Goal: Task Accomplishment & Management: Manage account settings

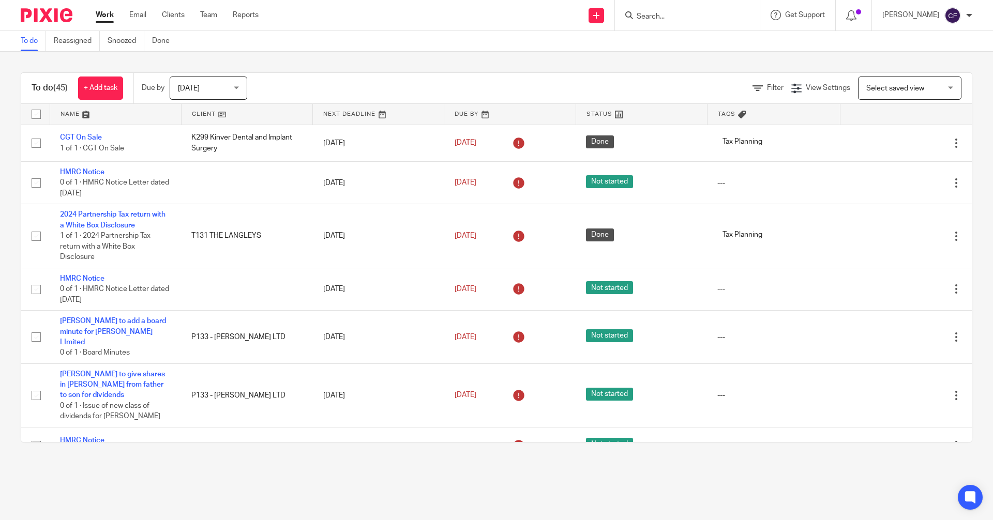
click at [666, 18] on input "Search" at bounding box center [682, 16] width 93 height 9
type input "6"
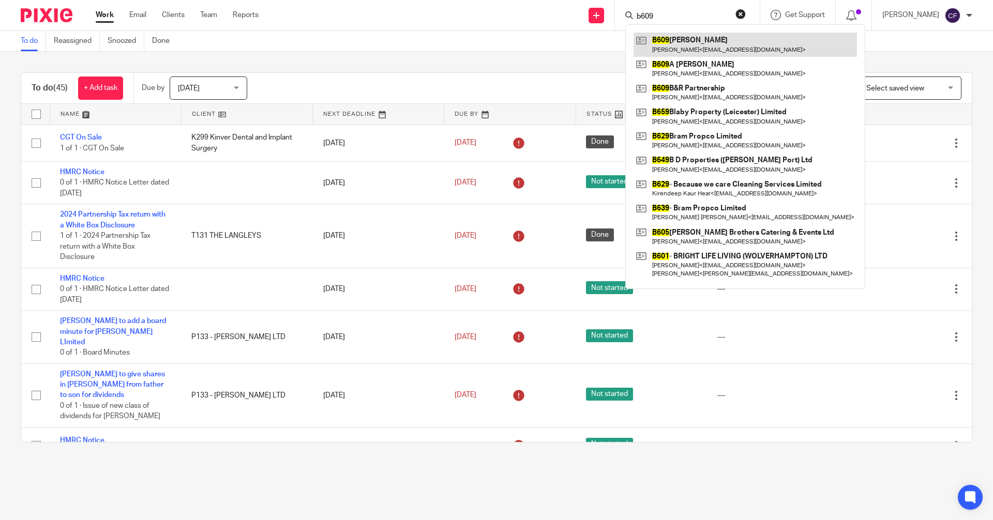
type input "b609"
click at [702, 41] on link at bounding box center [745, 45] width 223 height 24
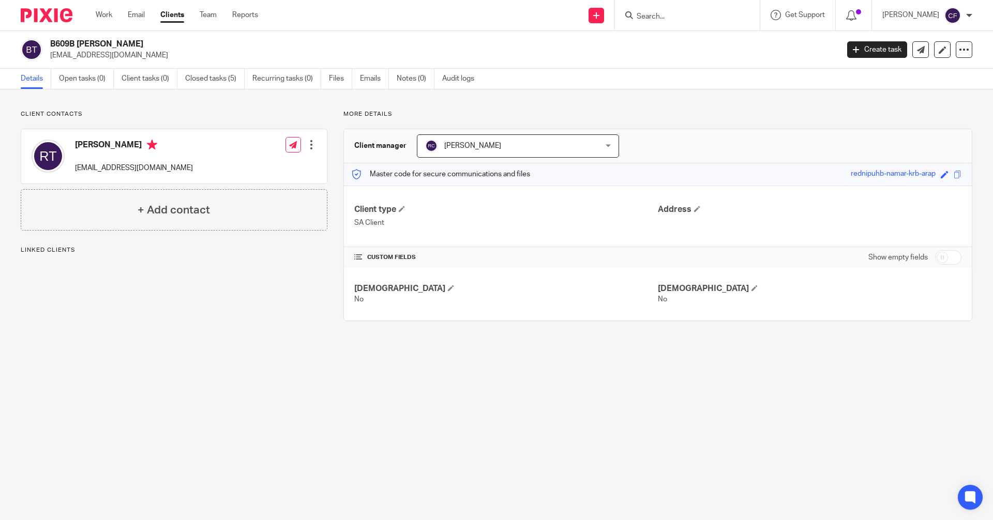
click at [654, 12] on input "Search" at bounding box center [682, 16] width 93 height 9
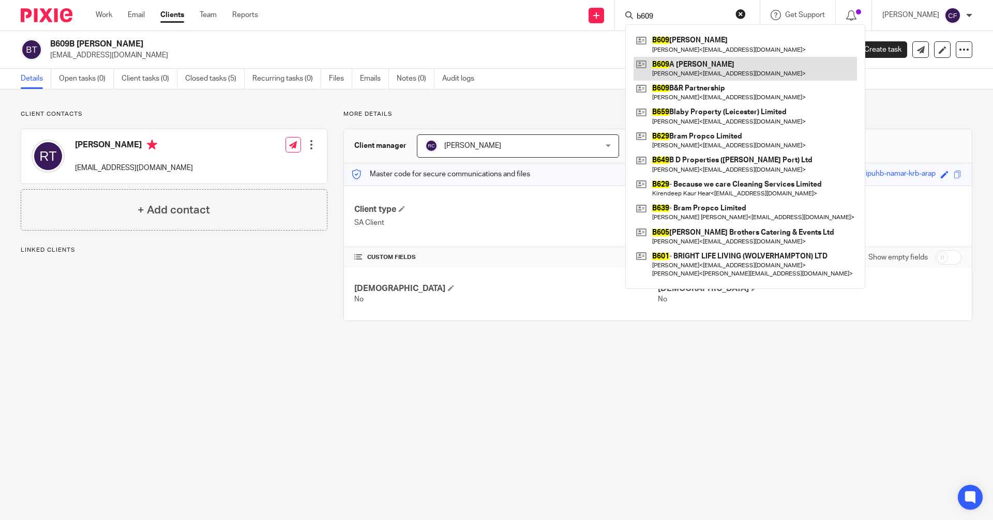
type input "b609"
click at [715, 62] on link at bounding box center [745, 69] width 223 height 24
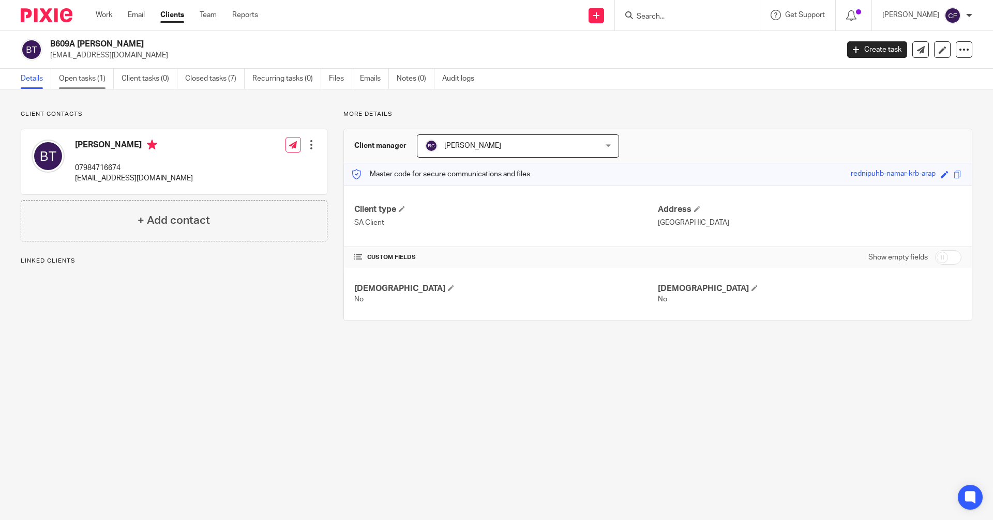
click at [72, 81] on link "Open tasks (1)" at bounding box center [86, 79] width 55 height 20
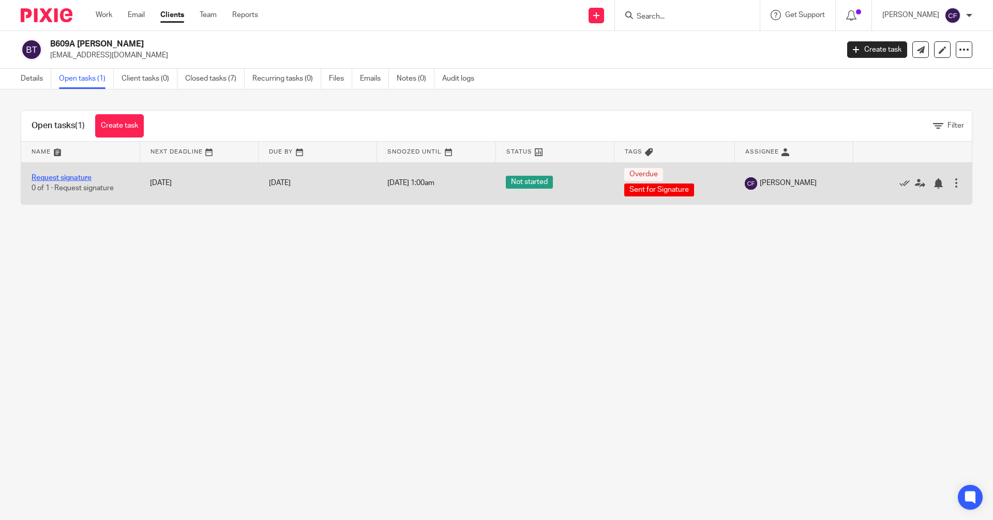
click at [80, 175] on link "Request signature" at bounding box center [62, 177] width 60 height 7
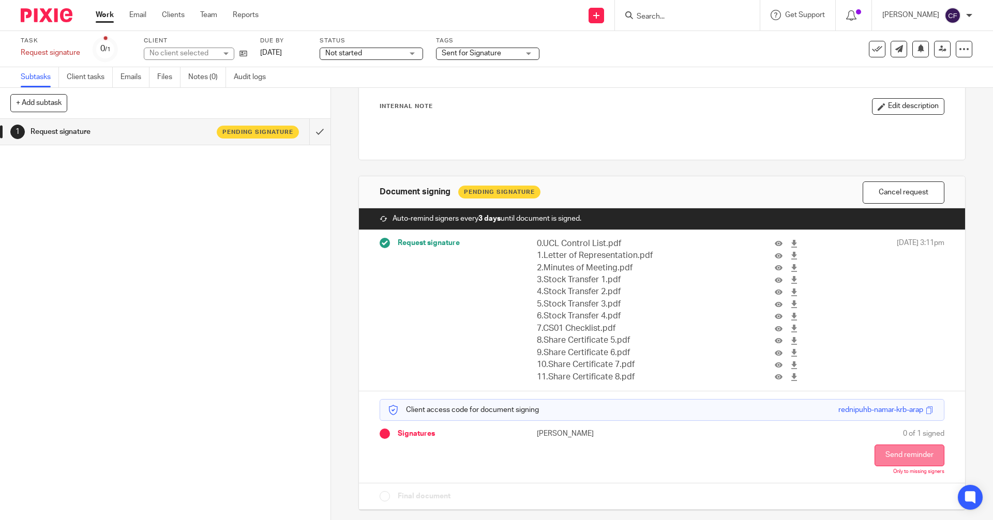
scroll to position [60, 0]
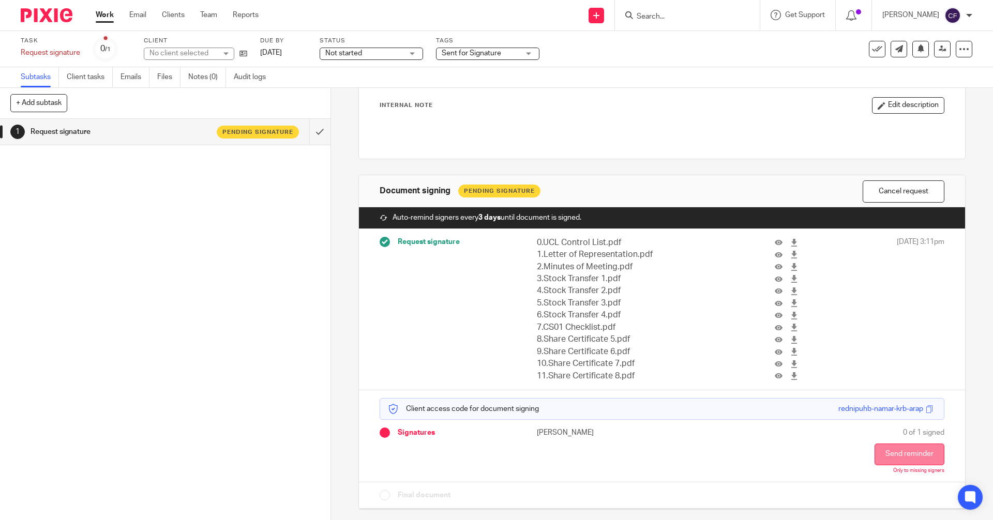
click at [875, 457] on button "Send reminder" at bounding box center [910, 455] width 70 height 22
click at [648, 10] on form at bounding box center [691, 15] width 110 height 13
click at [669, 16] on input "Search" at bounding box center [682, 16] width 93 height 9
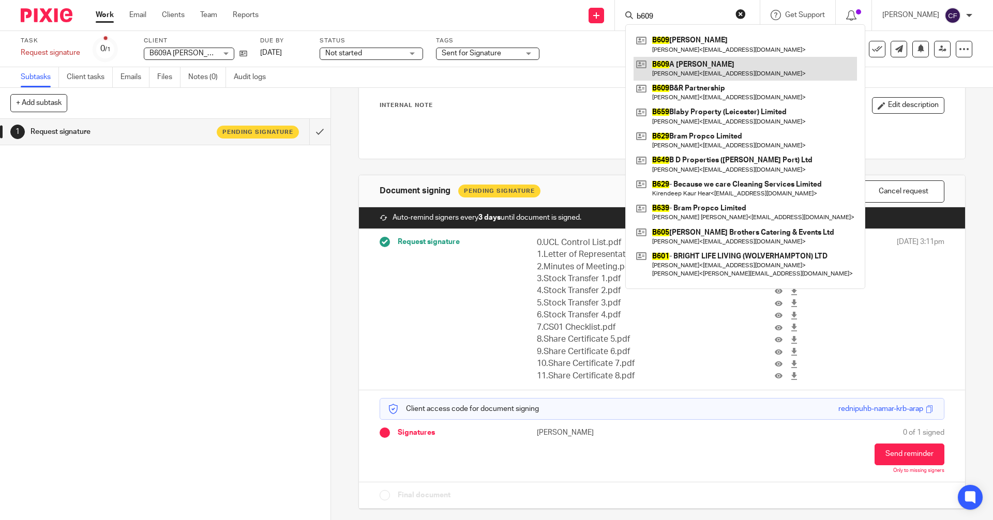
type input "b609"
click at [719, 68] on link at bounding box center [745, 69] width 223 height 24
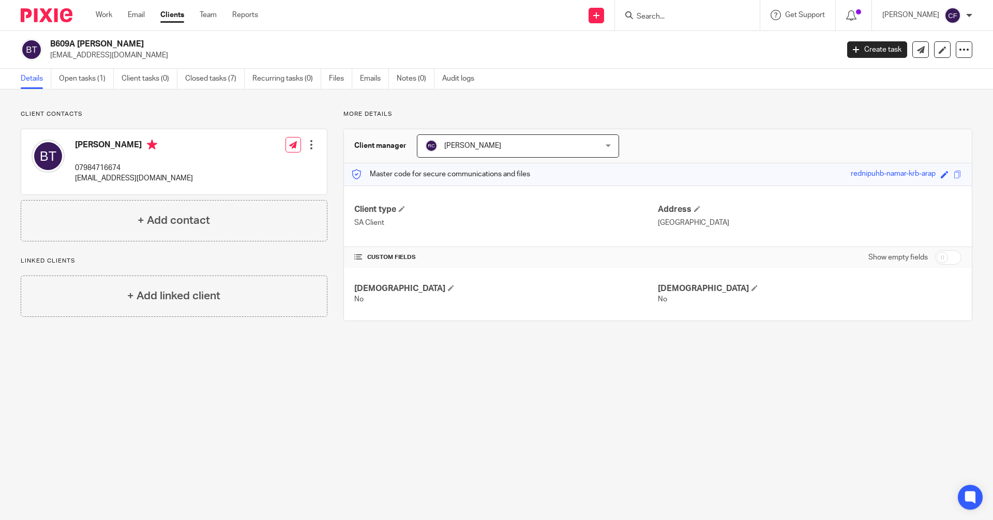
click at [652, 21] on input "Search" at bounding box center [682, 16] width 93 height 9
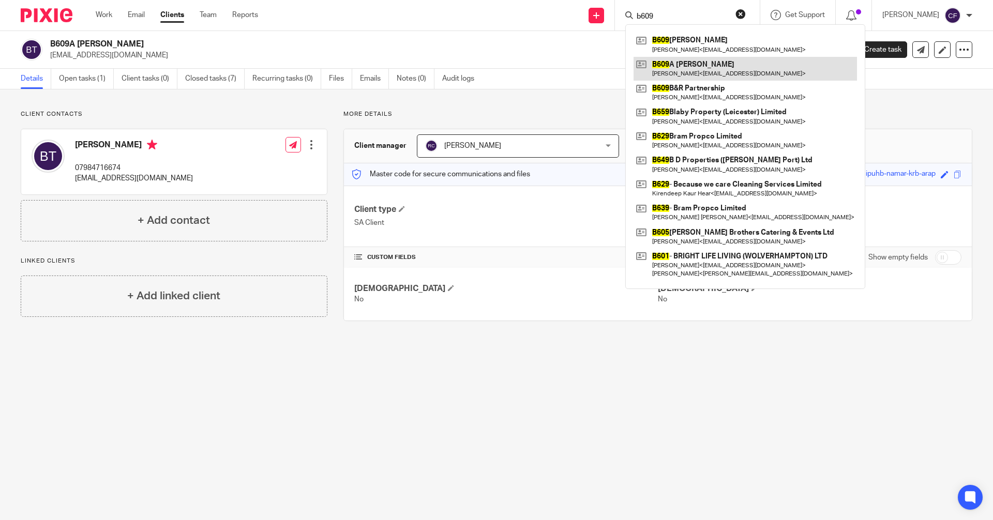
type input "b609"
click at [685, 72] on link at bounding box center [745, 69] width 223 height 24
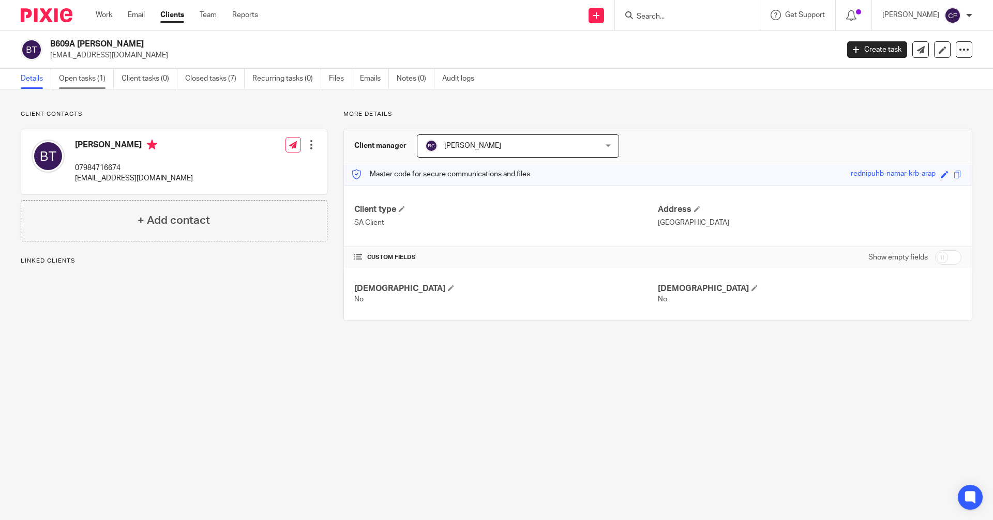
click at [86, 80] on link "Open tasks (1)" at bounding box center [86, 79] width 55 height 20
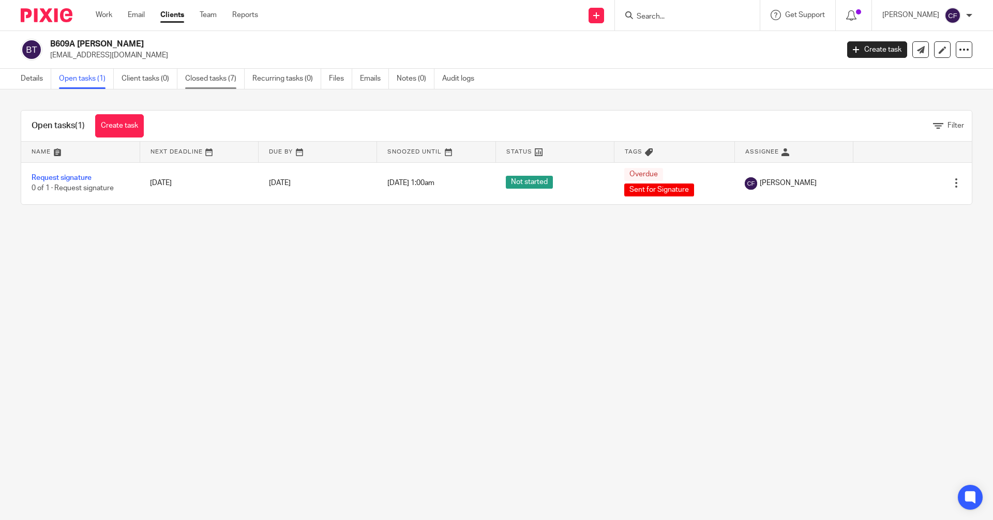
click at [215, 79] on link "Closed tasks (7)" at bounding box center [214, 79] width 59 height 20
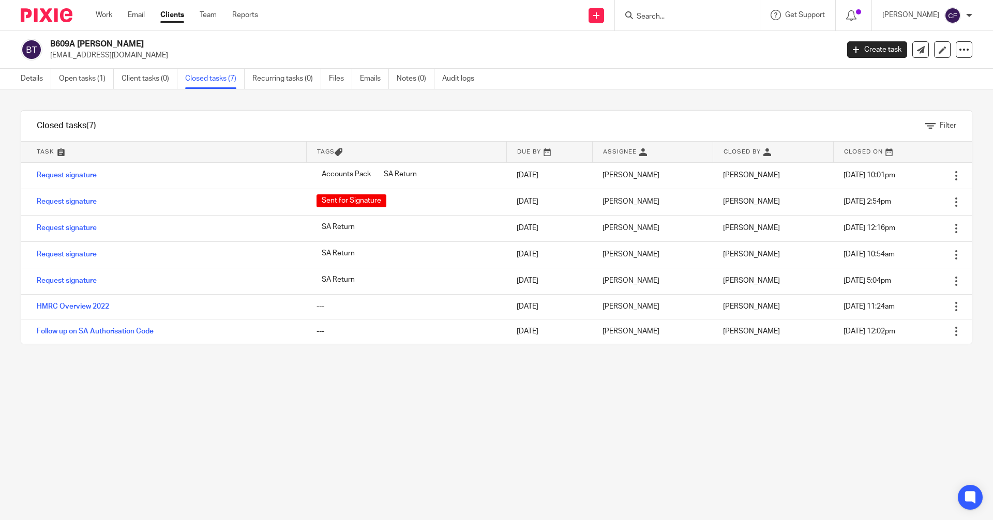
click at [669, 16] on input "Search" at bounding box center [682, 16] width 93 height 9
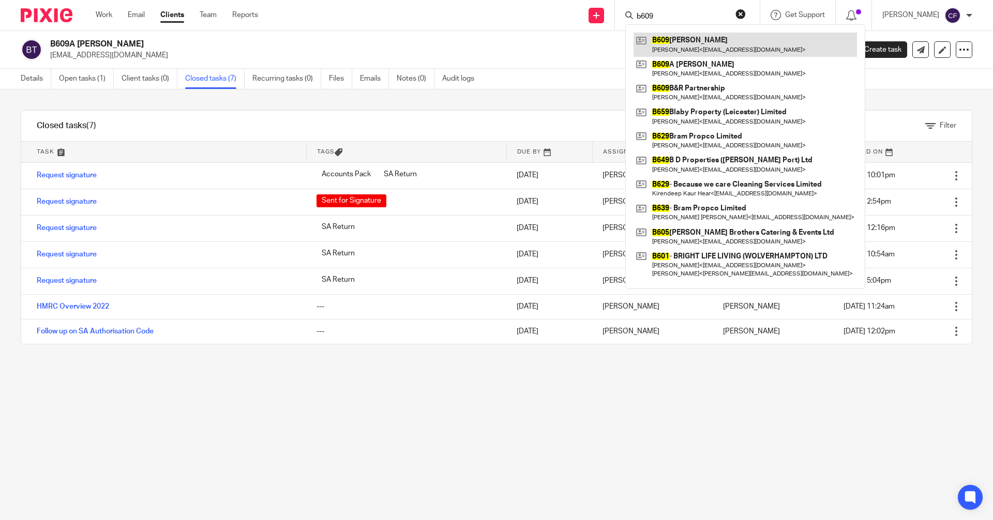
type input "b609"
click at [688, 44] on link at bounding box center [745, 45] width 223 height 24
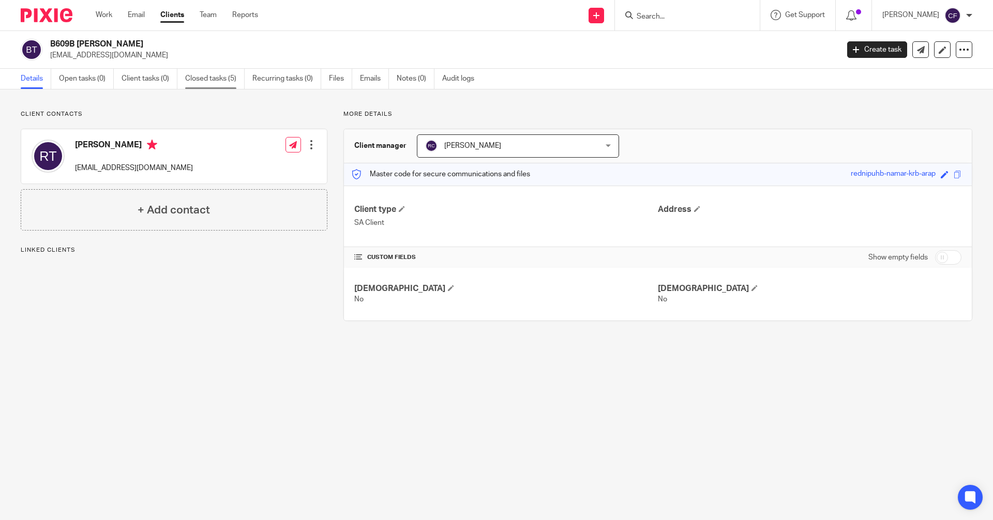
click at [213, 82] on link "Closed tasks (5)" at bounding box center [214, 79] width 59 height 20
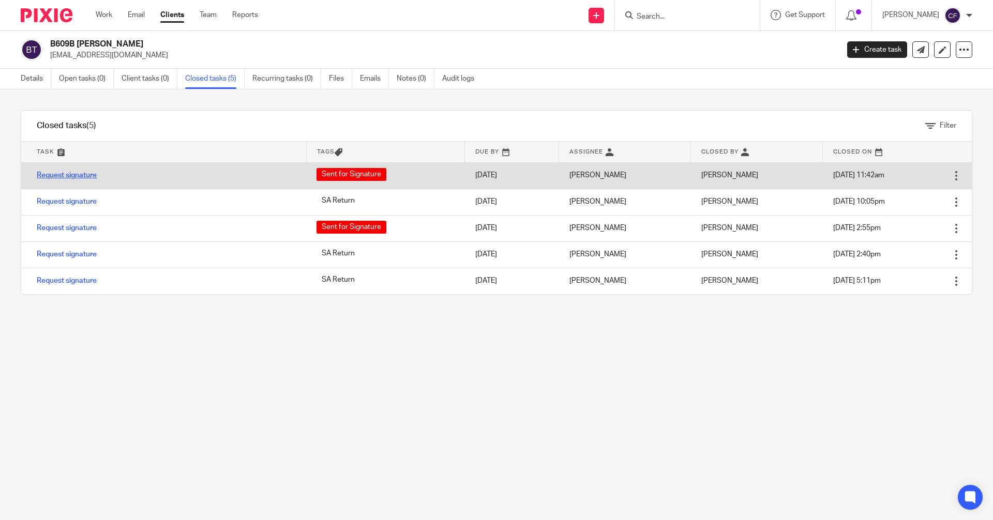
click at [76, 173] on link "Request signature" at bounding box center [67, 175] width 60 height 7
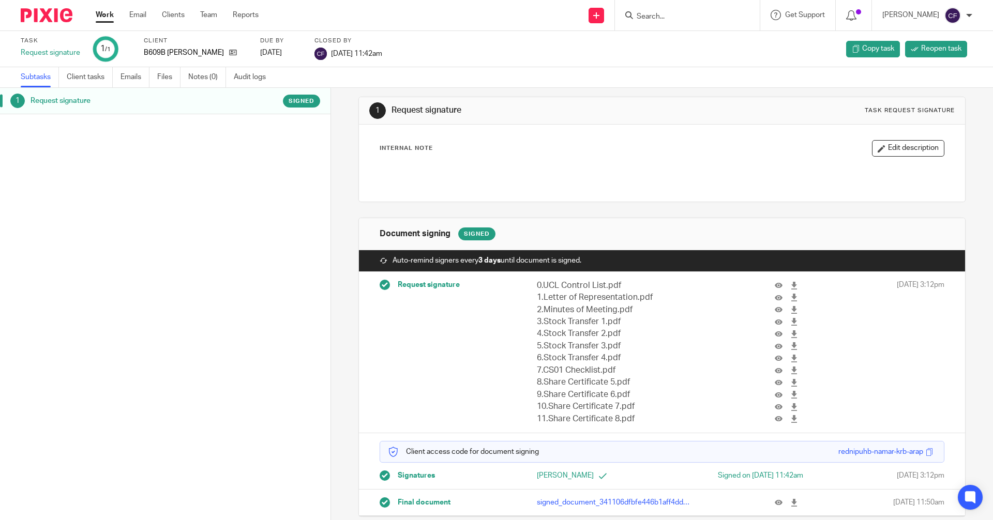
scroll to position [24, 0]
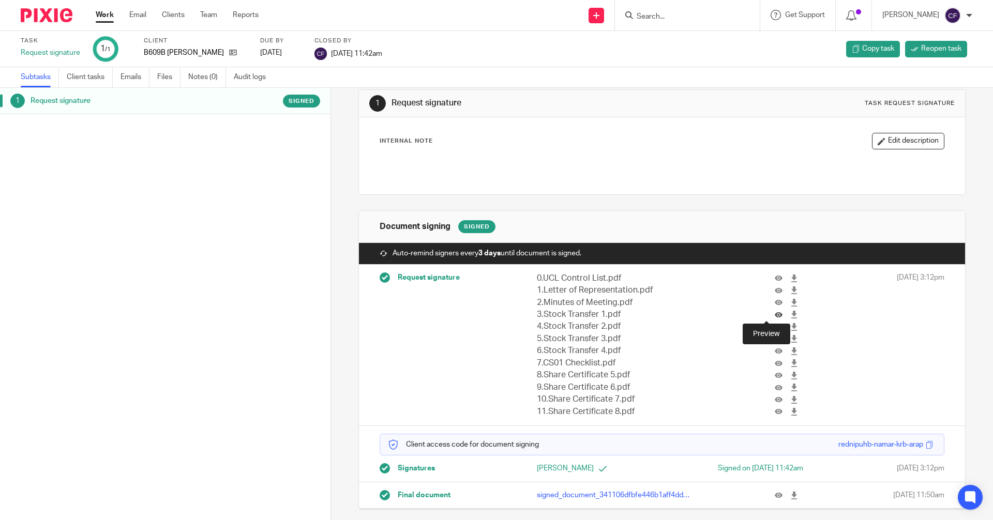
click at [775, 315] on icon at bounding box center [779, 315] width 8 height 8
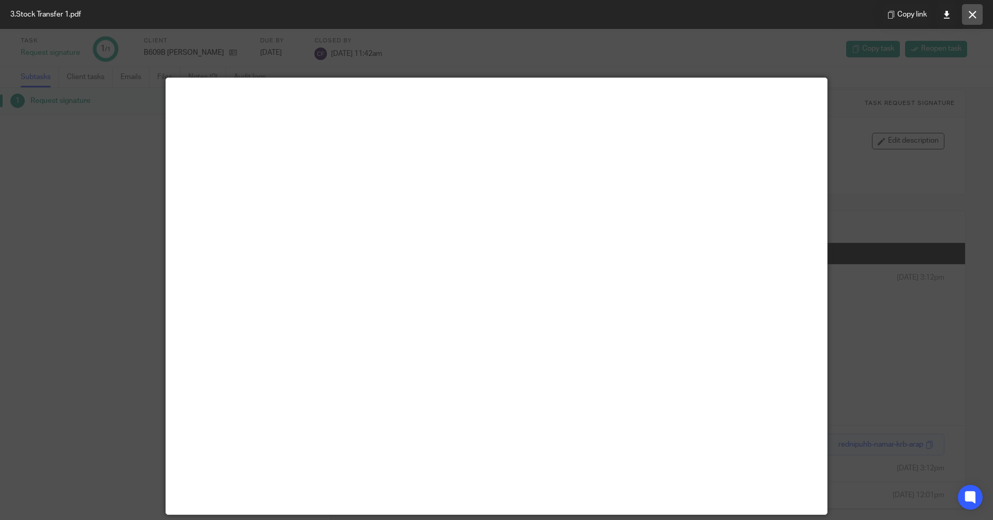
click at [974, 14] on icon at bounding box center [973, 15] width 8 height 8
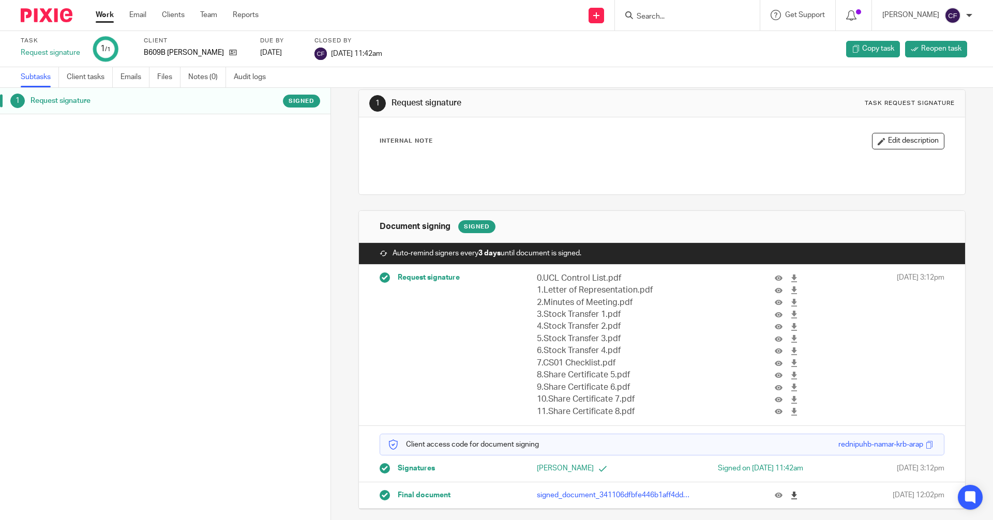
click at [790, 496] on icon at bounding box center [794, 496] width 8 height 8
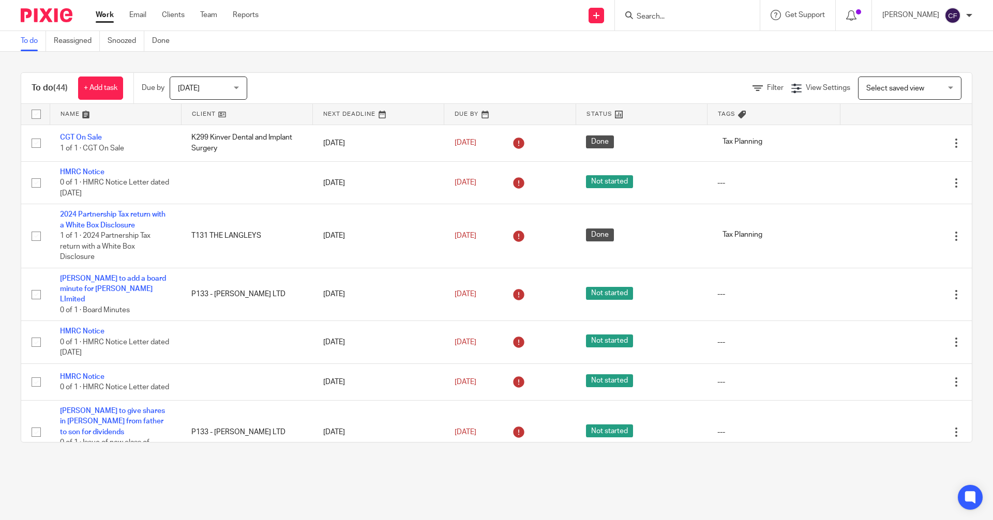
click at [654, 13] on input "Search" at bounding box center [682, 16] width 93 height 9
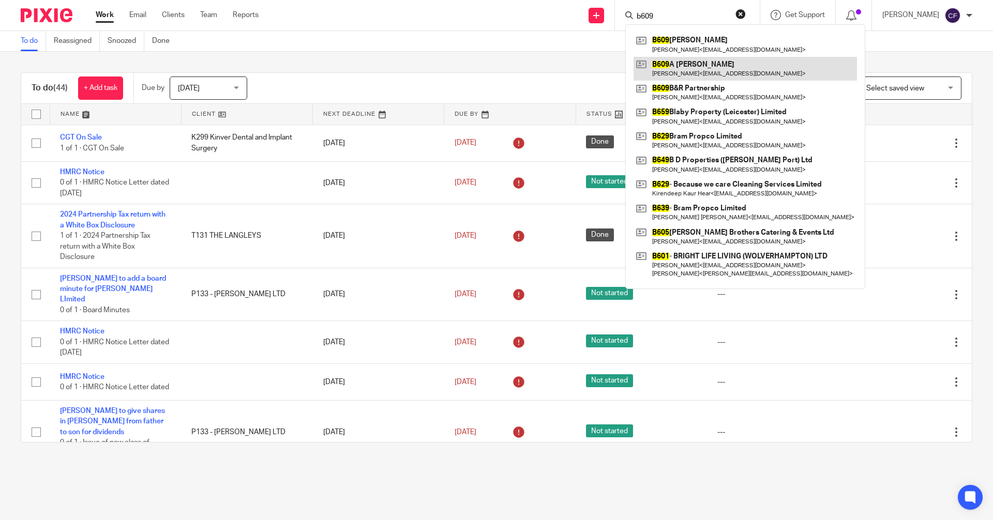
type input "b609"
click at [703, 71] on link at bounding box center [745, 69] width 223 height 24
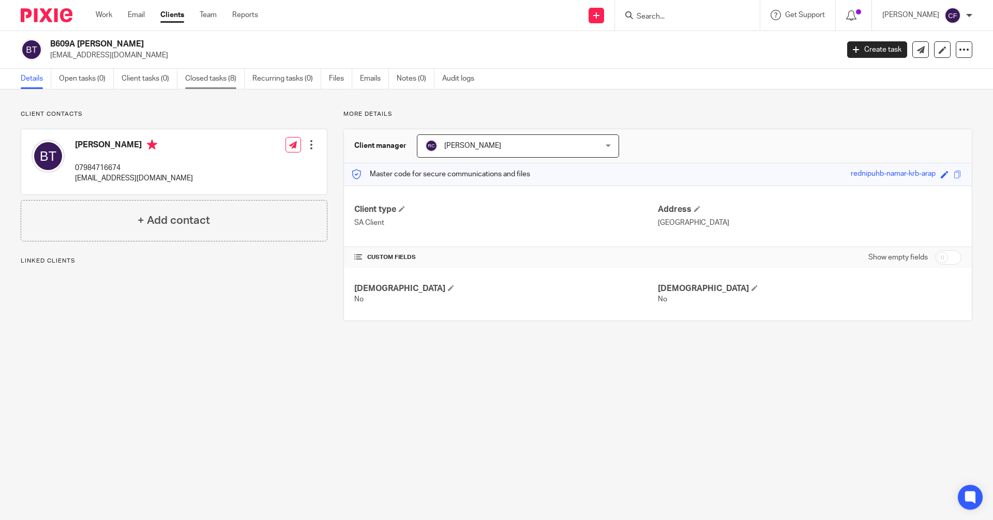
click at [208, 76] on link "Closed tasks (8)" at bounding box center [214, 79] width 59 height 20
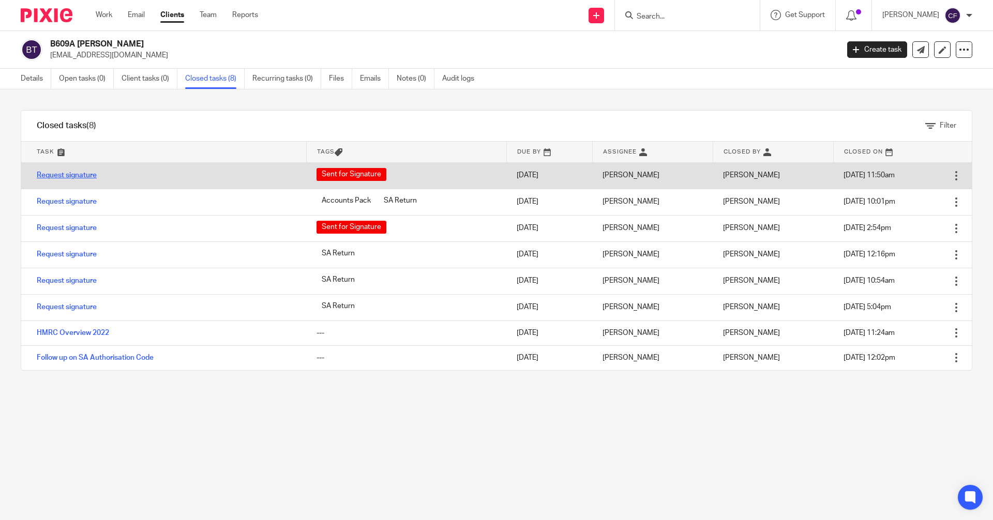
click at [71, 176] on link "Request signature" at bounding box center [67, 175] width 60 height 7
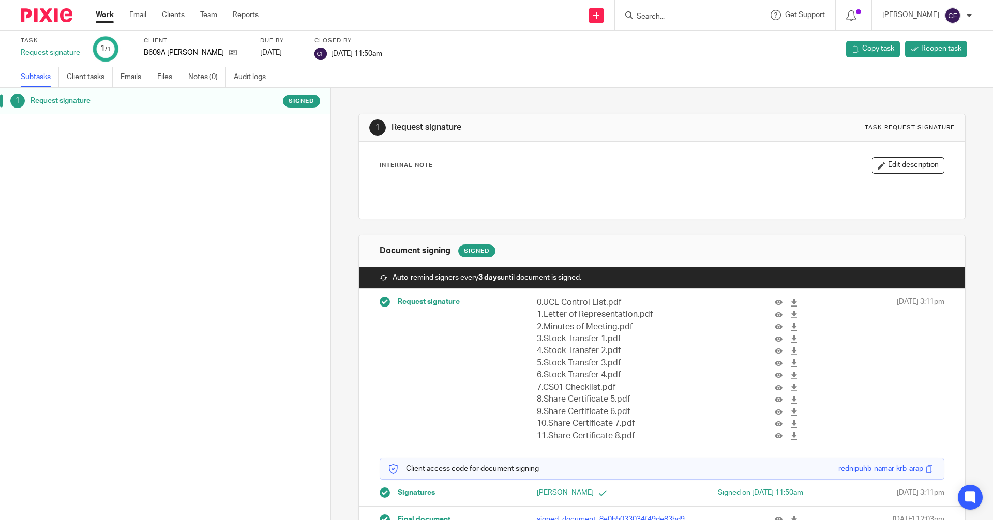
scroll to position [24, 0]
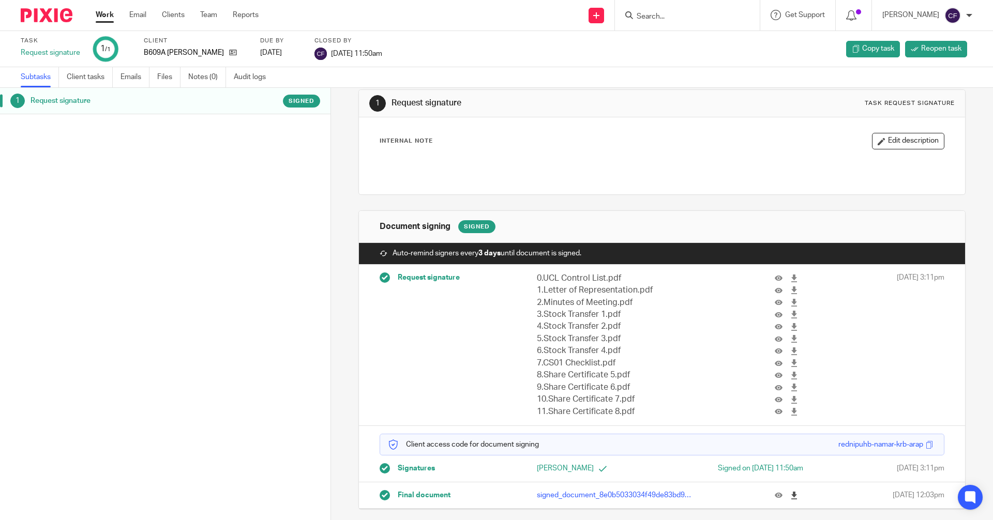
click at [790, 497] on icon at bounding box center [794, 496] width 8 height 8
